Goal: Navigation & Orientation: Find specific page/section

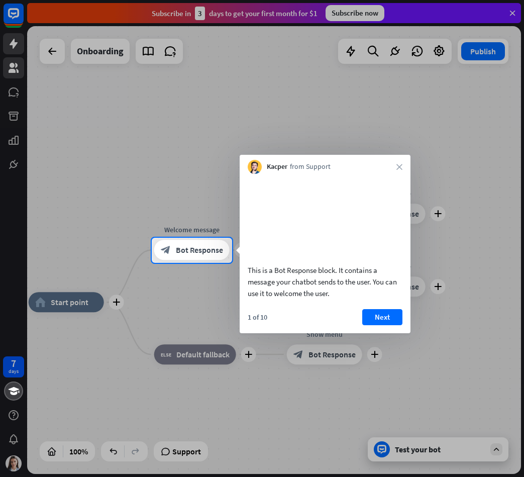
click at [22, 66] on div at bounding box center [262, 119] width 524 height 238
click at [12, 71] on div at bounding box center [262, 119] width 524 height 238
click at [401, 167] on icon "close" at bounding box center [400, 167] width 6 height 6
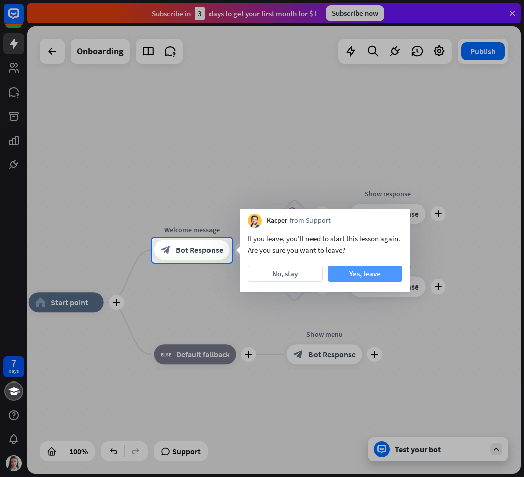
click at [334, 274] on button "Yes, leave" at bounding box center [365, 274] width 75 height 16
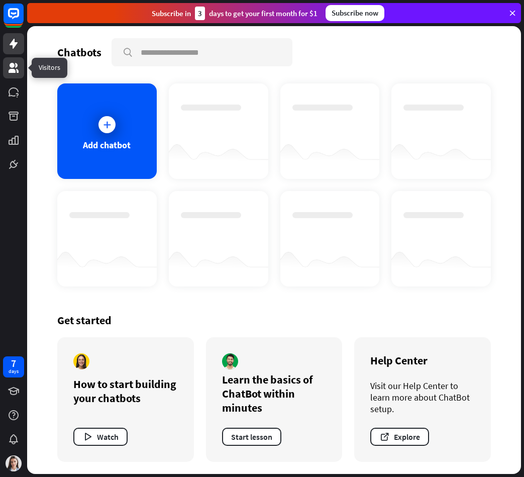
click at [15, 69] on icon at bounding box center [14, 68] width 12 height 12
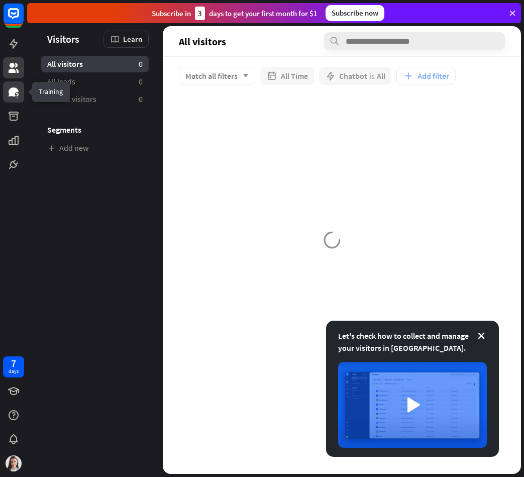
click at [12, 88] on icon at bounding box center [14, 91] width 10 height 9
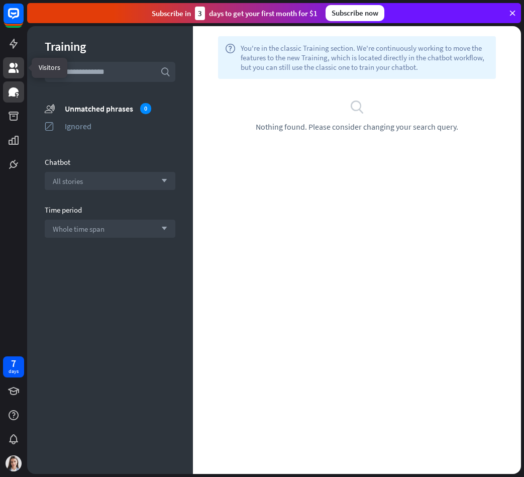
click at [9, 76] on link at bounding box center [13, 67] width 21 height 21
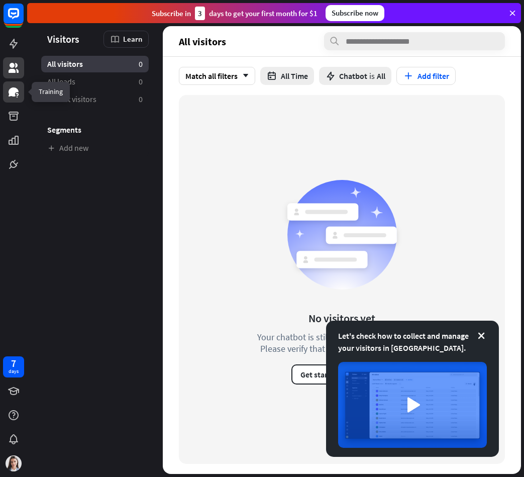
click at [15, 93] on icon at bounding box center [14, 92] width 12 height 12
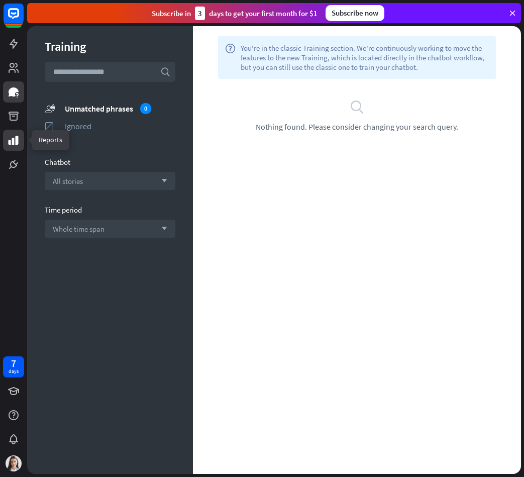
click at [21, 150] on link at bounding box center [13, 140] width 21 height 21
